Goal: Navigation & Orientation: Find specific page/section

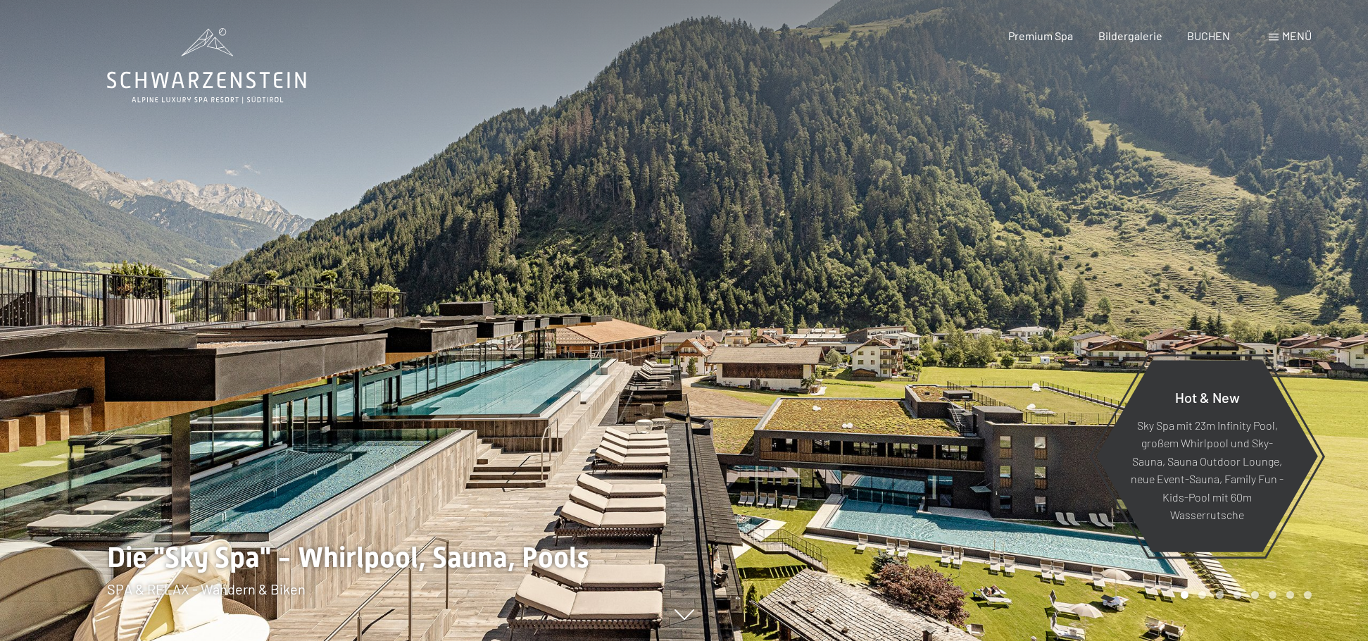
click at [1173, 279] on div at bounding box center [1026, 320] width 684 height 641
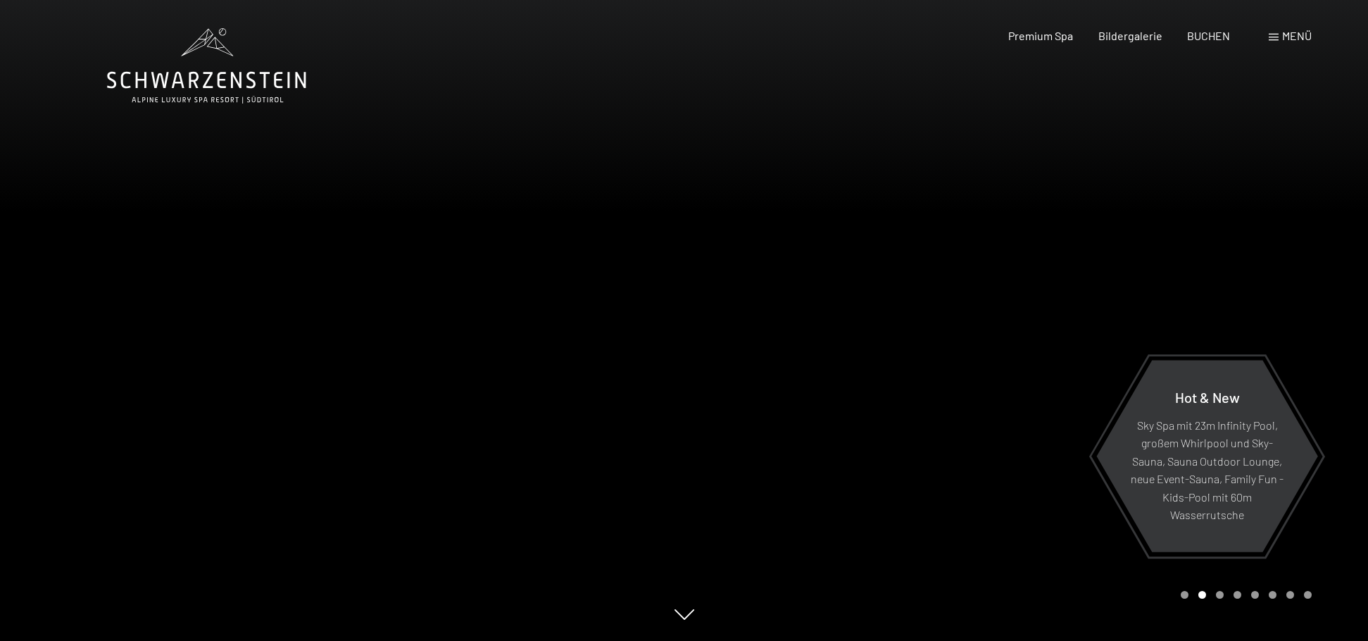
click at [1171, 278] on div at bounding box center [1026, 320] width 684 height 641
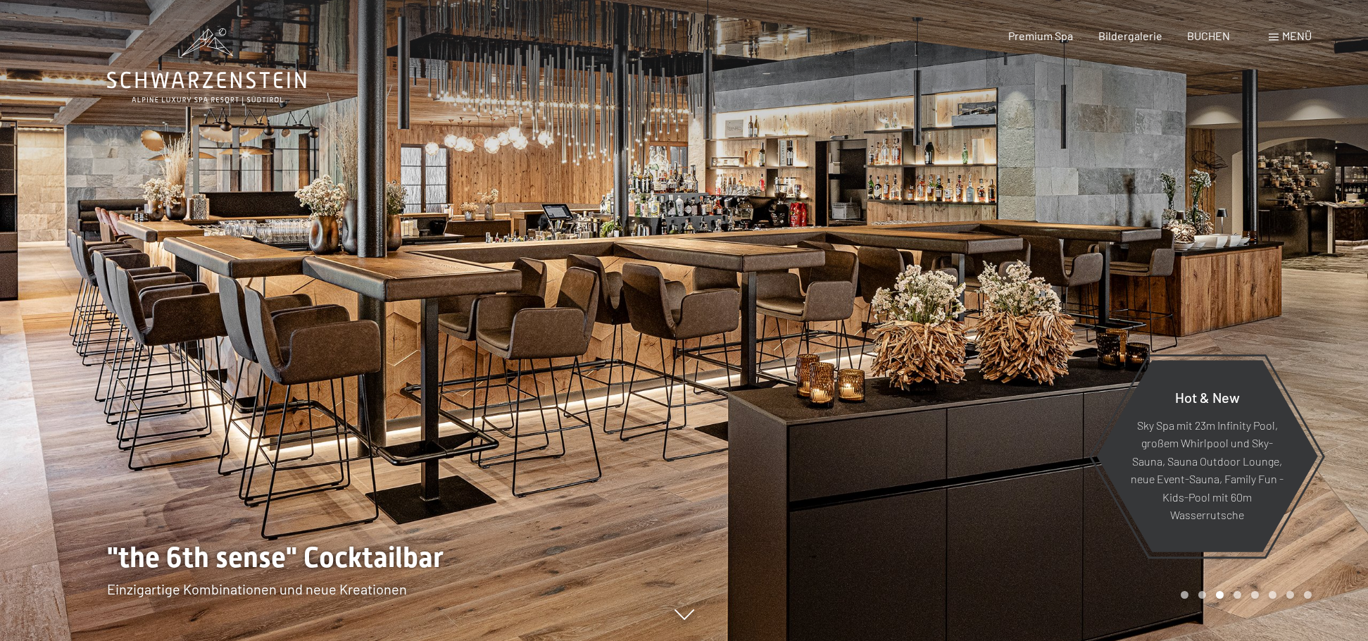
click at [1171, 278] on div at bounding box center [1026, 320] width 684 height 641
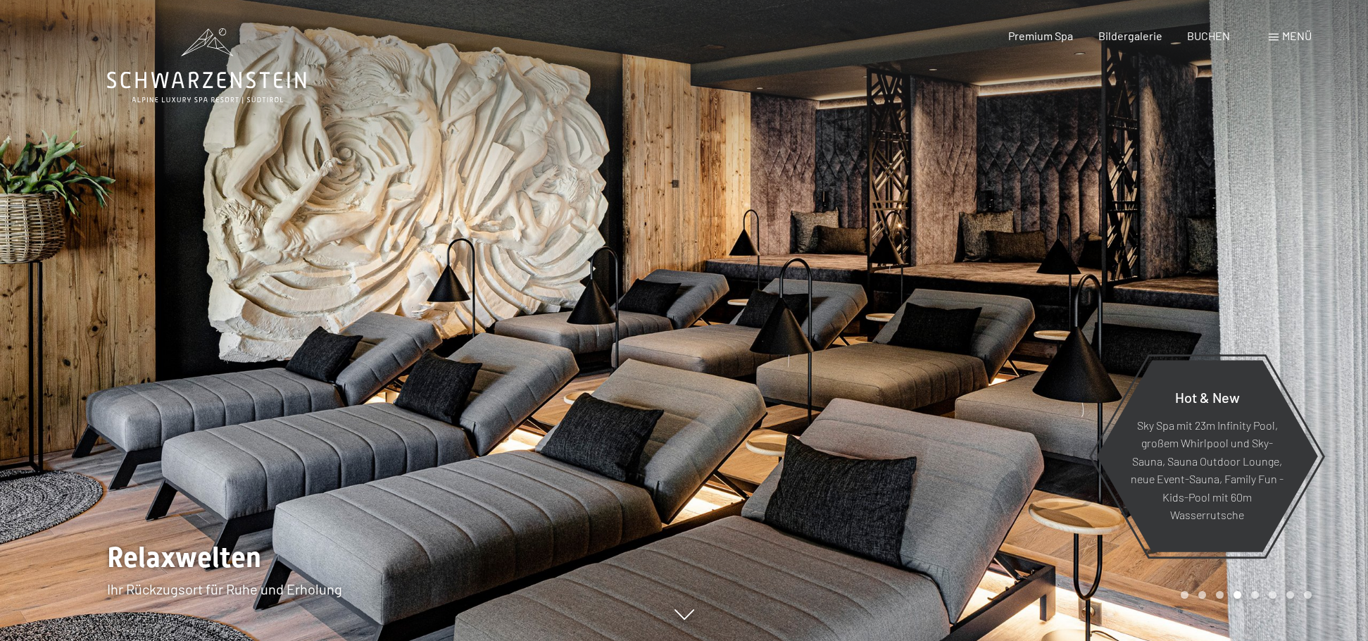
click at [1171, 278] on div at bounding box center [1026, 320] width 684 height 641
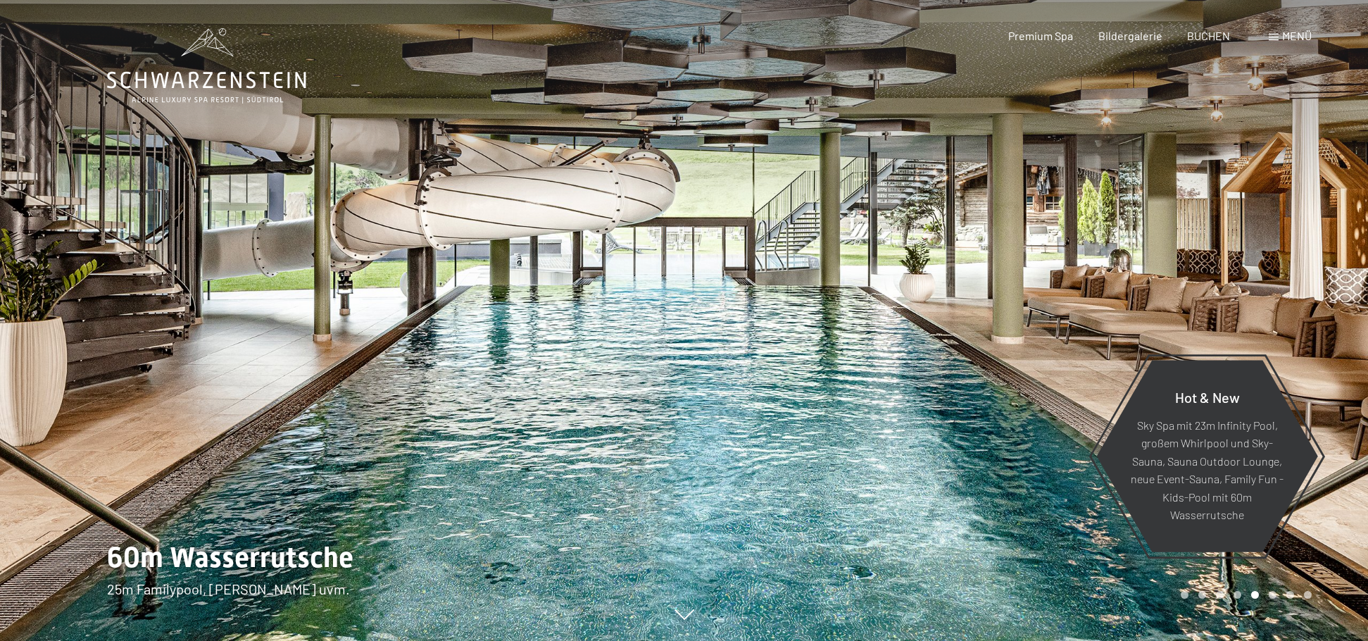
click at [1169, 277] on div at bounding box center [1026, 320] width 684 height 641
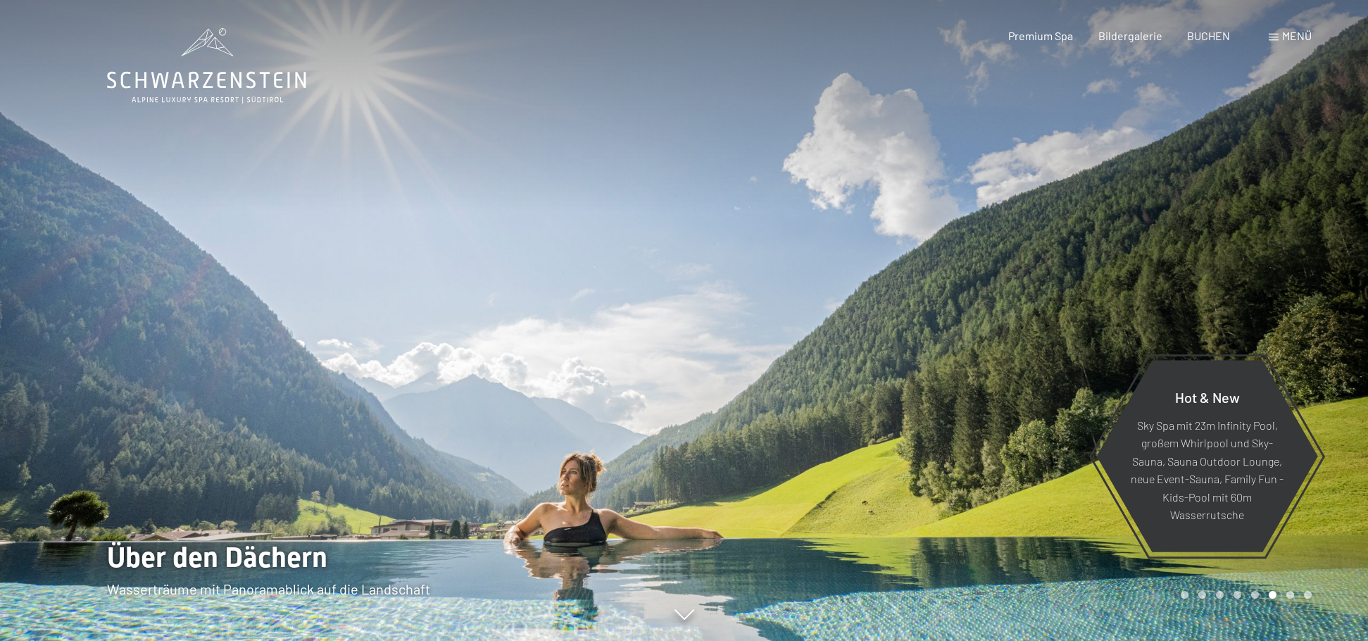
click at [1169, 277] on div at bounding box center [1026, 320] width 684 height 641
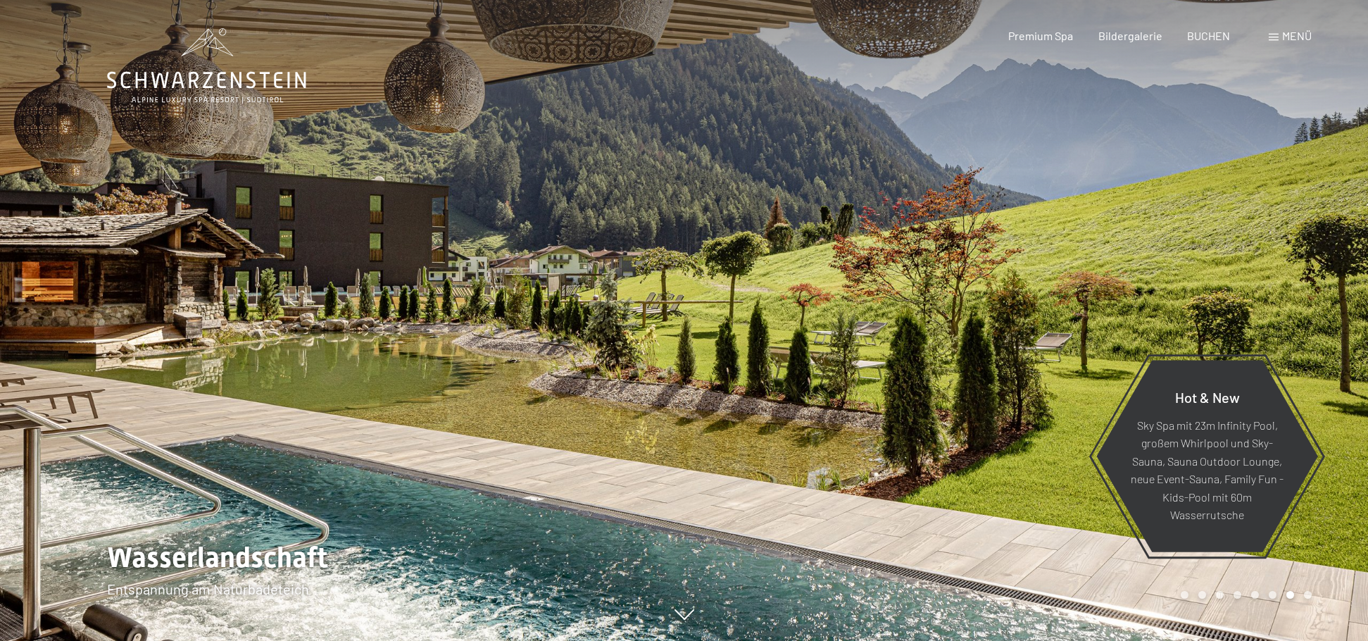
click at [1028, 284] on div at bounding box center [1026, 320] width 684 height 641
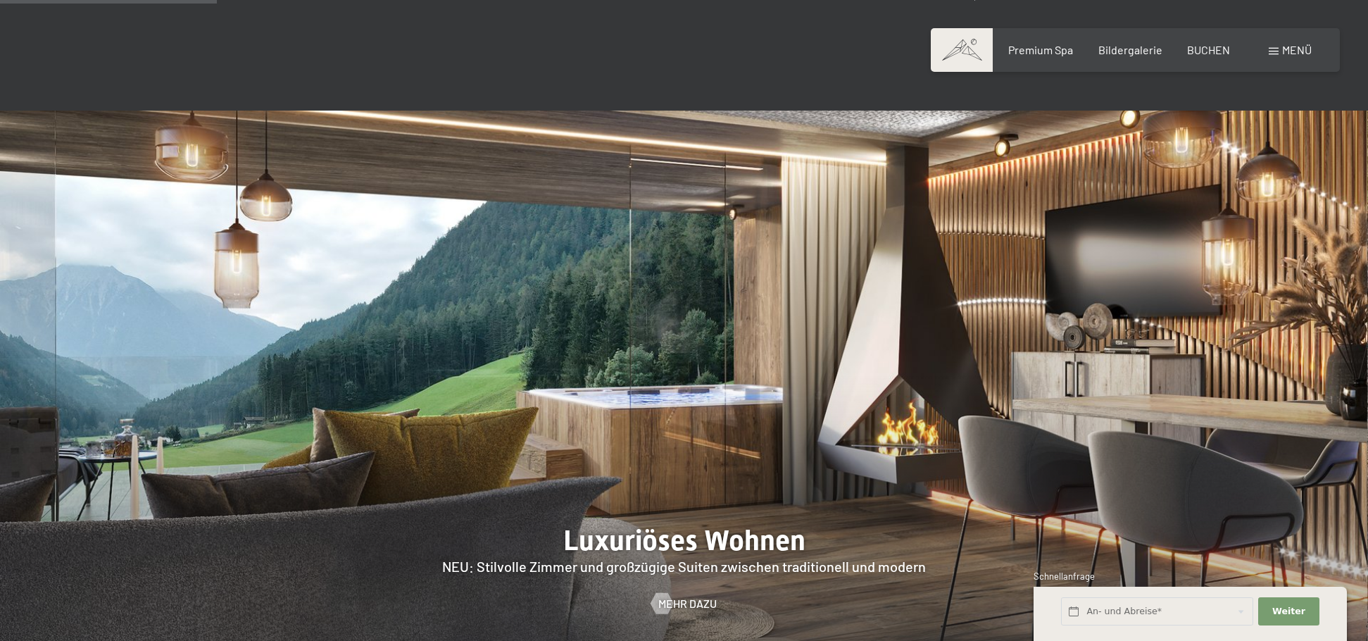
scroll to position [1478, 0]
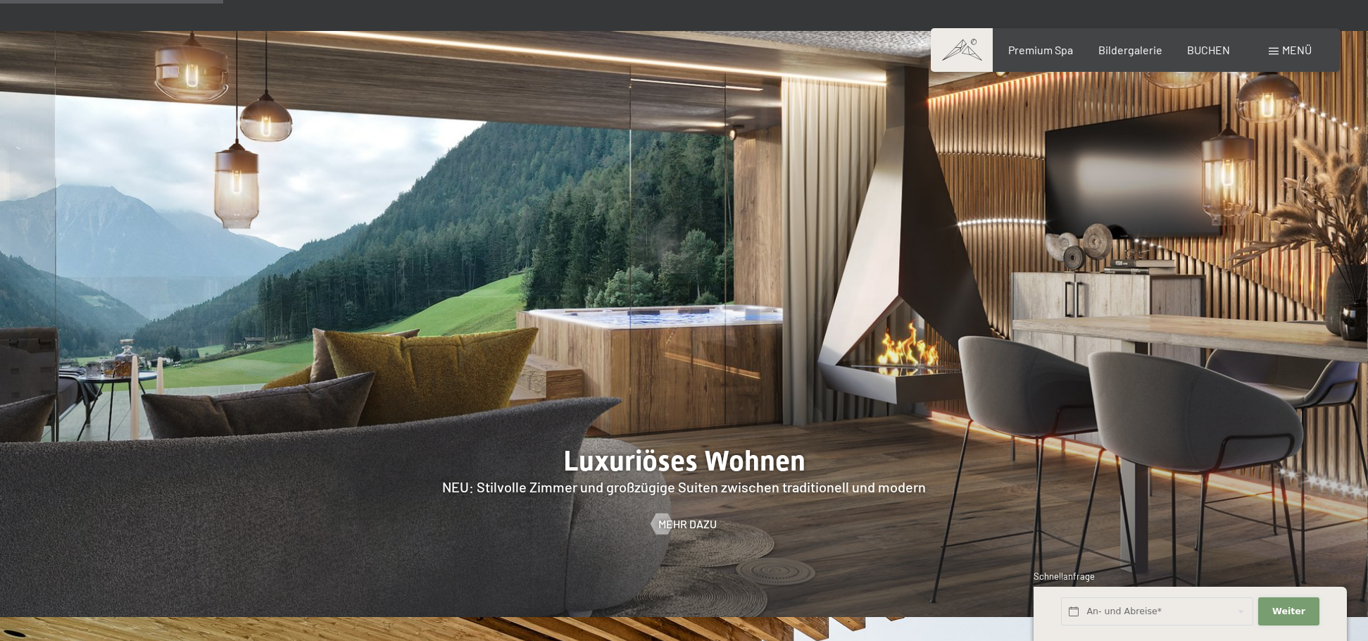
click at [1282, 607] on span "Weiter" at bounding box center [1288, 611] width 33 height 13
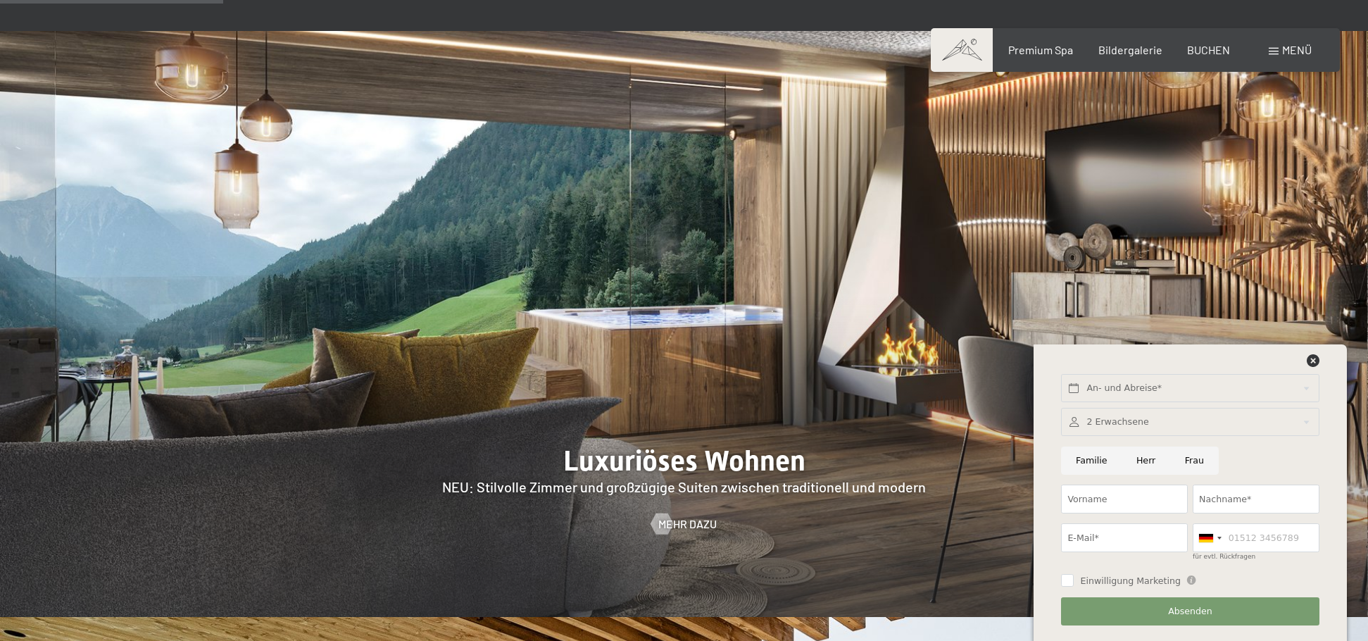
click at [1320, 362] on div at bounding box center [1190, 364] width 263 height 20
